Goal: Task Accomplishment & Management: Complete application form

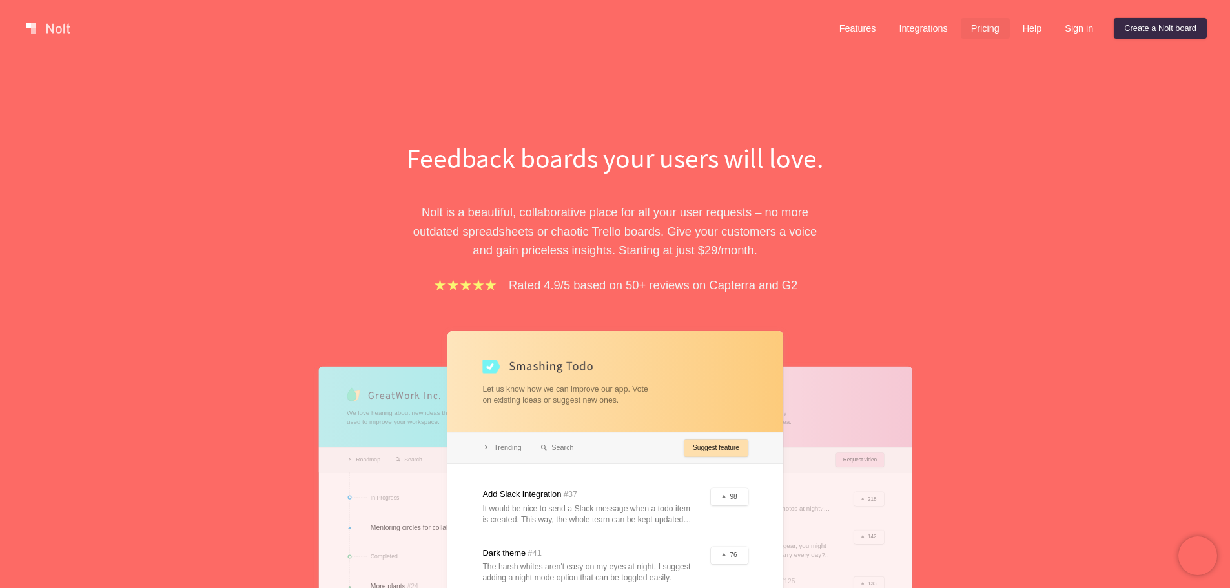
click at [998, 30] on link "Pricing" at bounding box center [985, 28] width 49 height 21
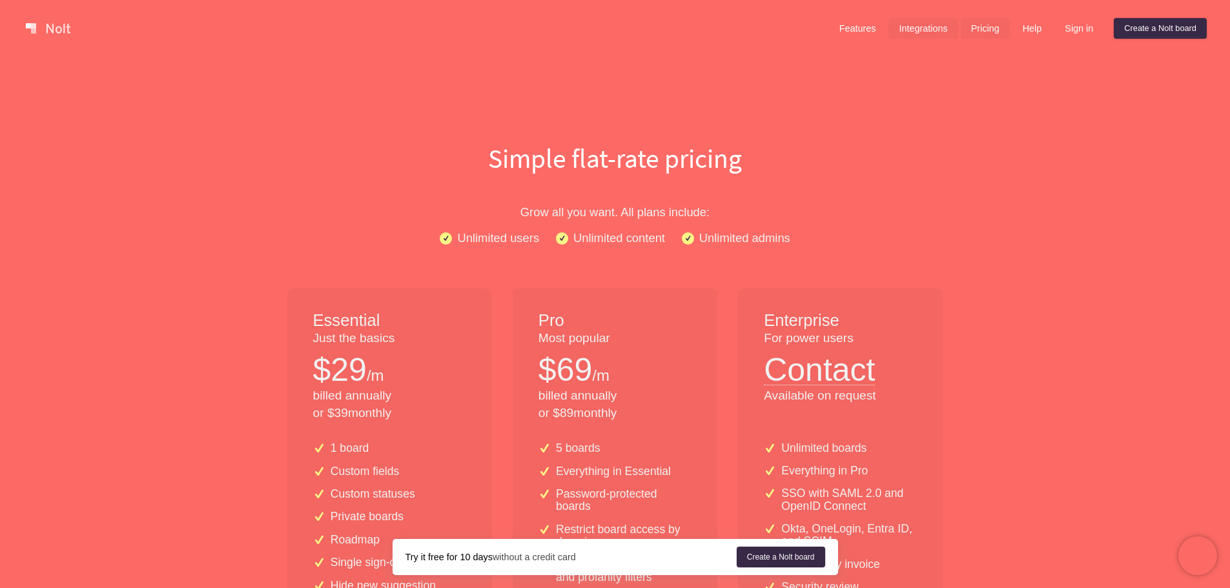
click at [930, 31] on link "Integrations" at bounding box center [922, 28] width 69 height 21
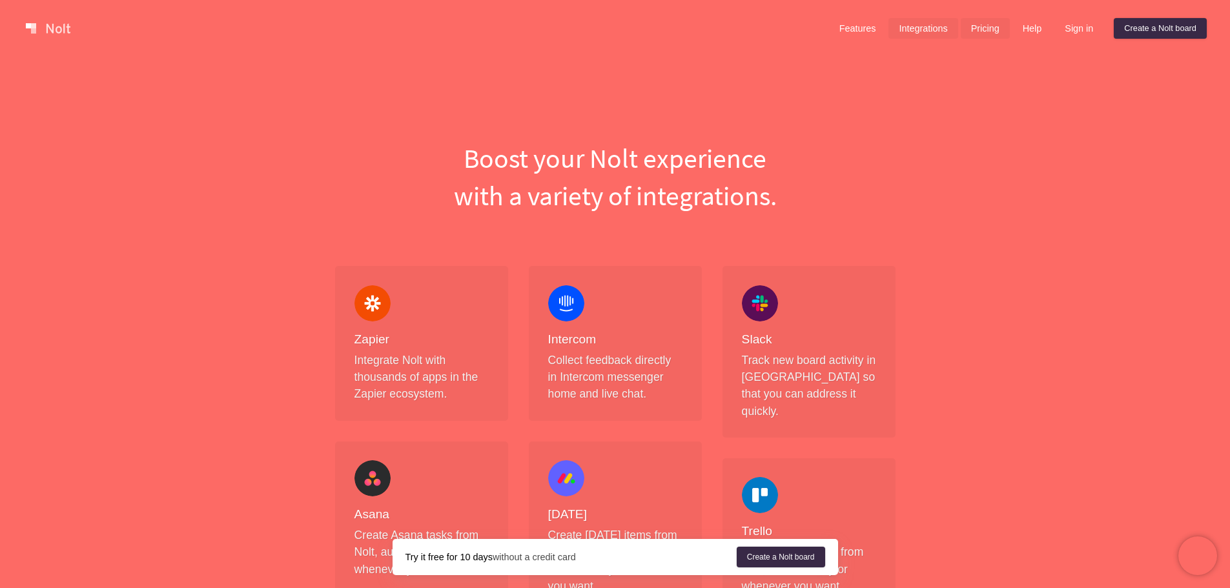
click at [985, 34] on link "Pricing" at bounding box center [985, 28] width 49 height 21
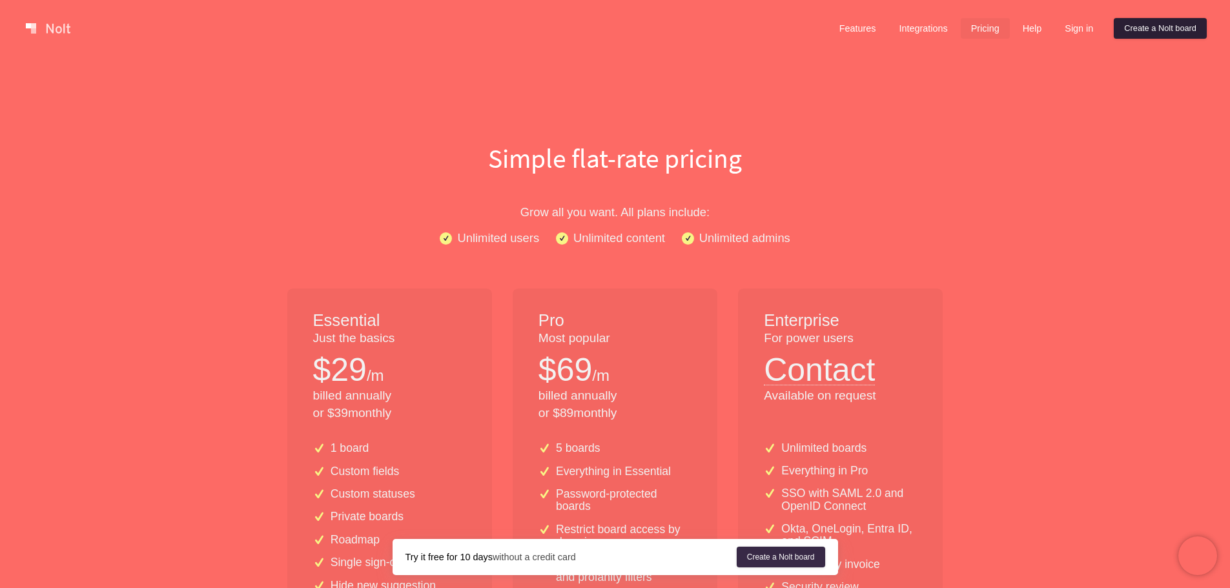
click at [1120, 26] on link "Create a Nolt board" at bounding box center [1160, 28] width 93 height 21
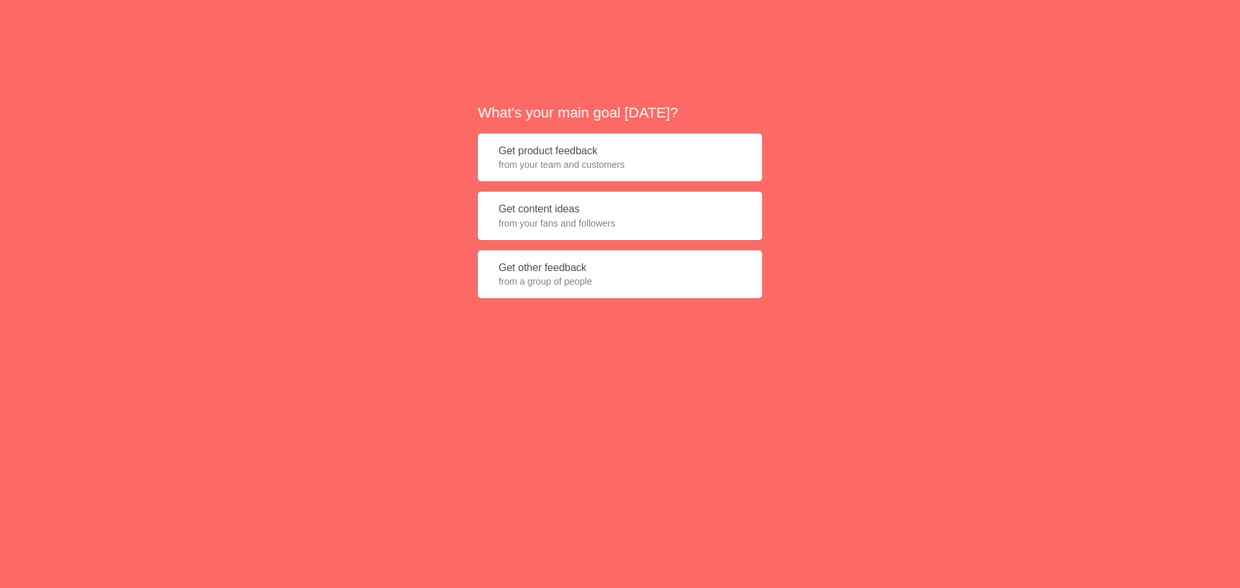
click at [602, 203] on button "Get content ideas from your fans and followers" at bounding box center [620, 216] width 284 height 48
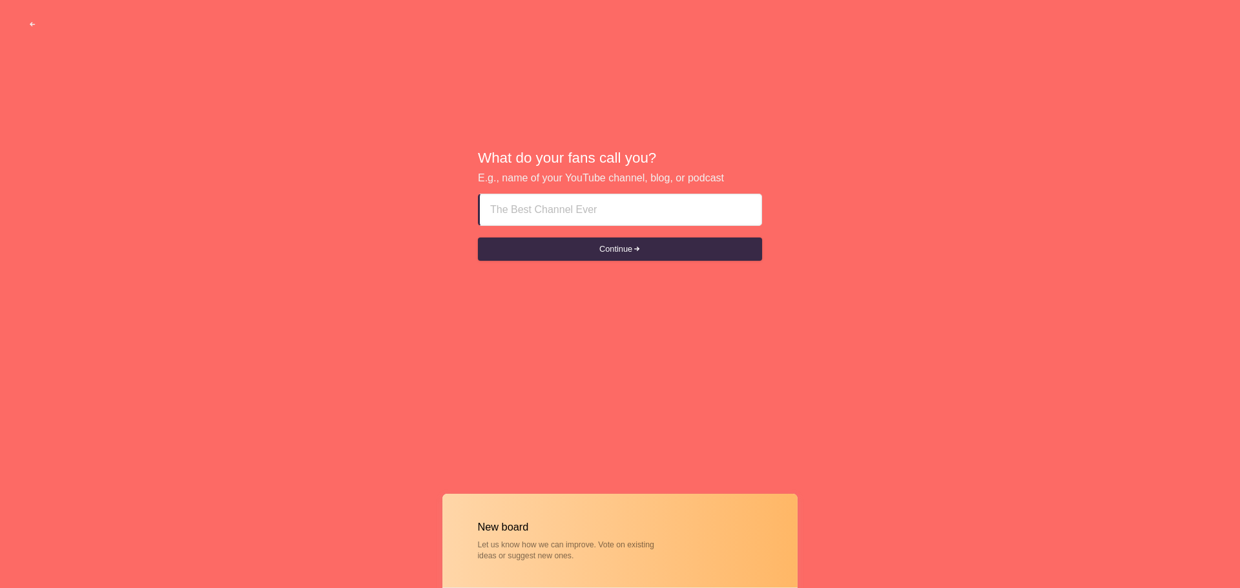
click at [606, 209] on input at bounding box center [620, 209] width 261 height 31
click at [623, 252] on button "Continue" at bounding box center [620, 249] width 284 height 23
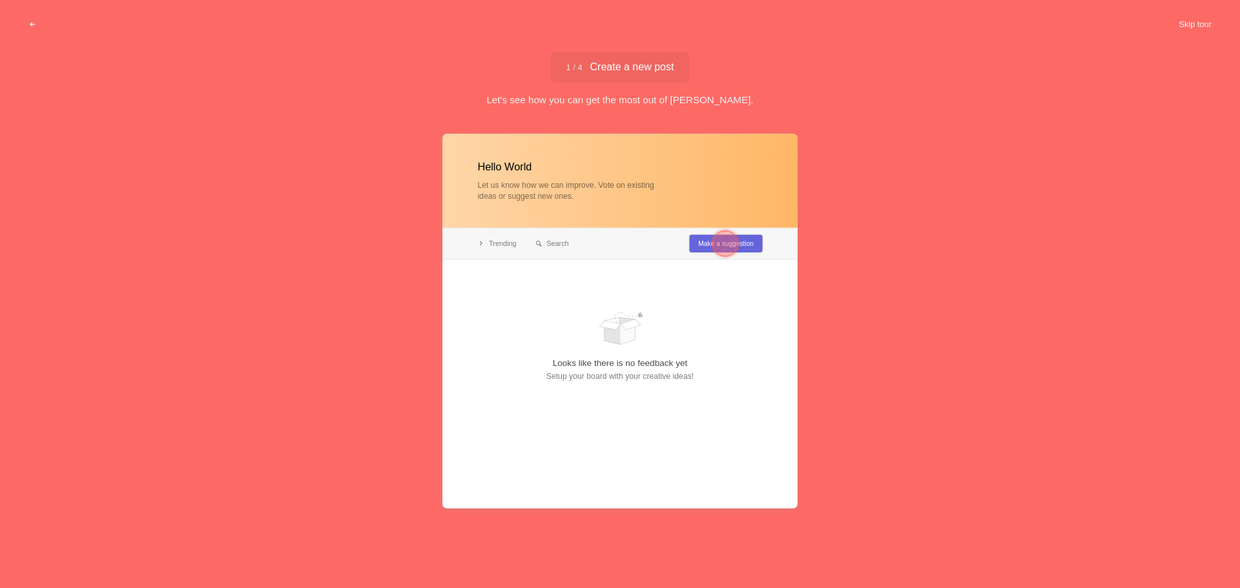
type input "Hello World"
click at [706, 241] on div at bounding box center [725, 243] width 46 height 46
click at [524, 285] on div at bounding box center [526, 296] width 26 height 26
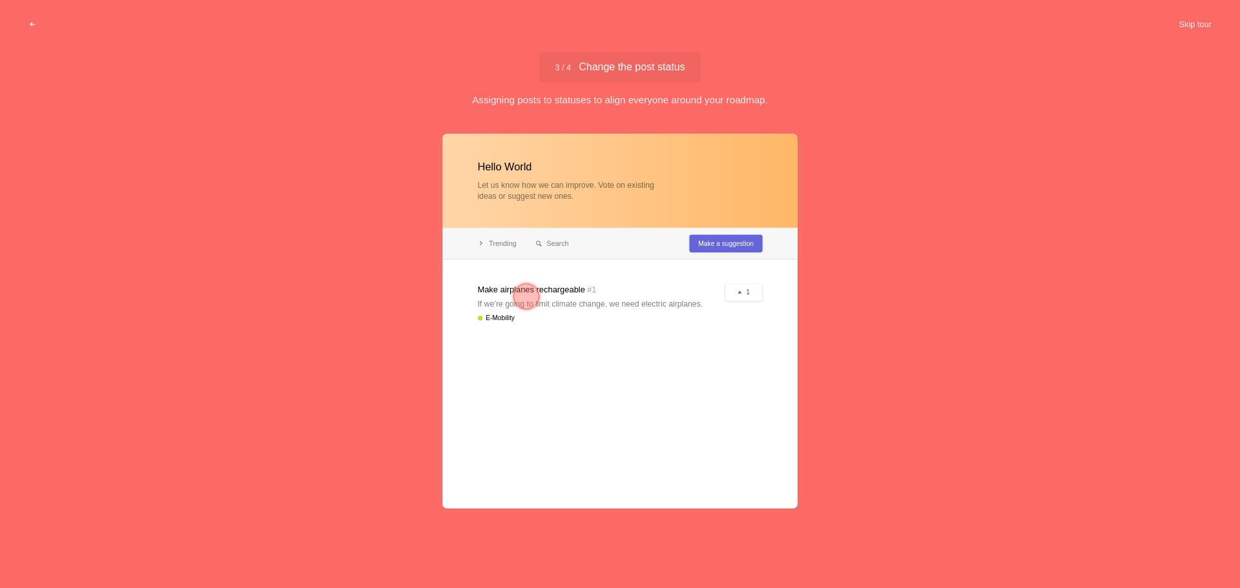
click at [517, 291] on div at bounding box center [526, 296] width 26 height 26
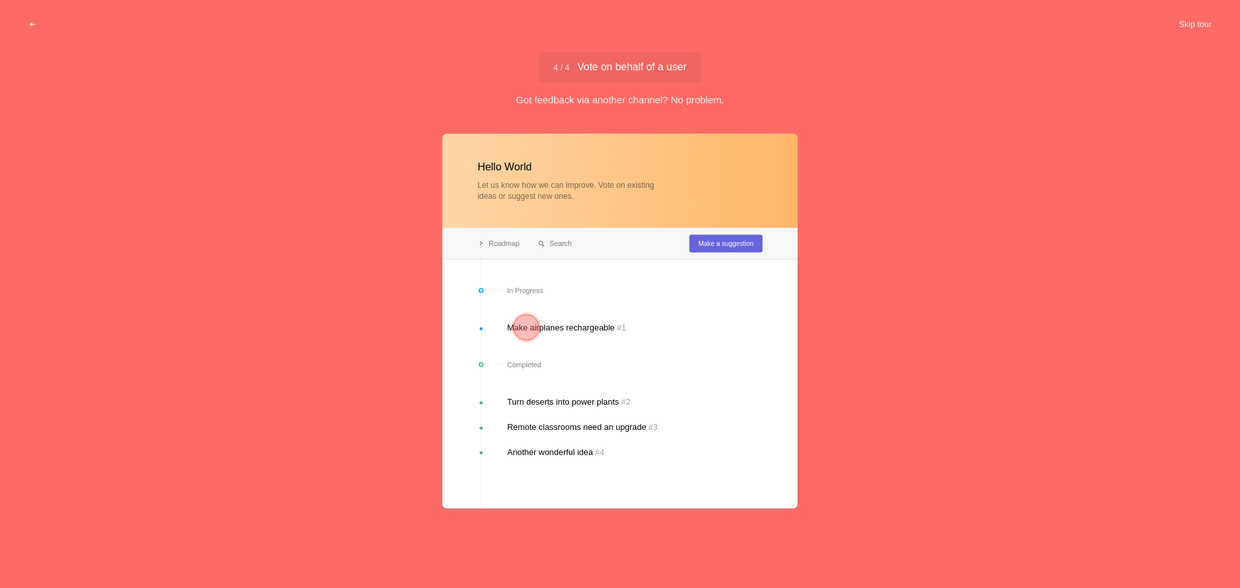
click at [527, 326] on div at bounding box center [526, 327] width 26 height 26
